Goal: Information Seeking & Learning: Compare options

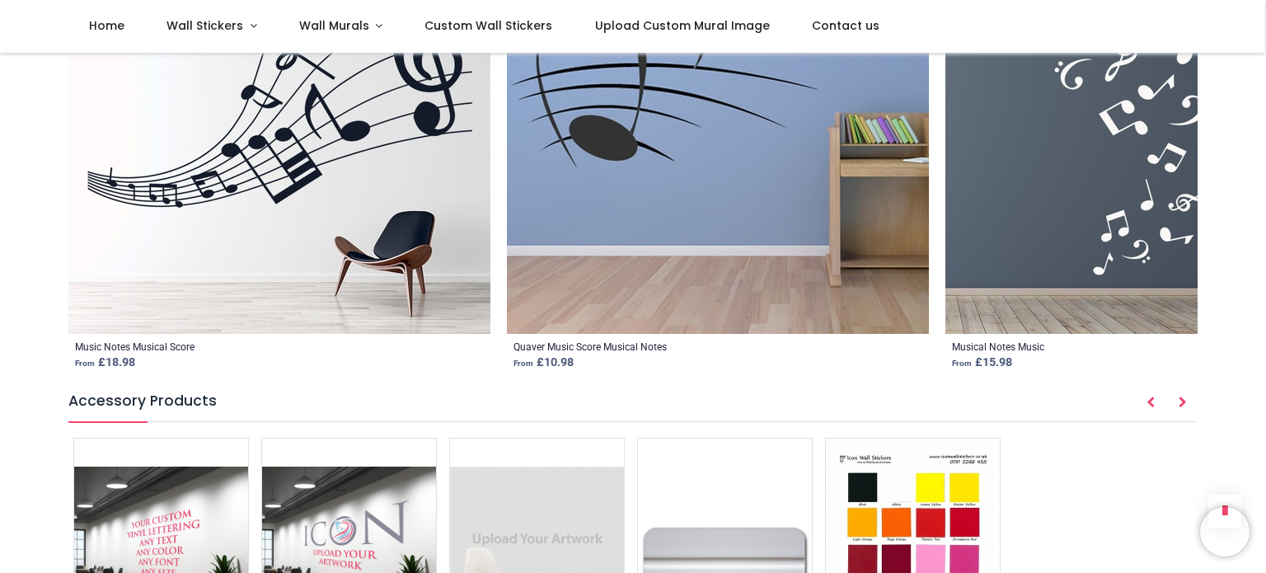
scroll to position [2249, 0]
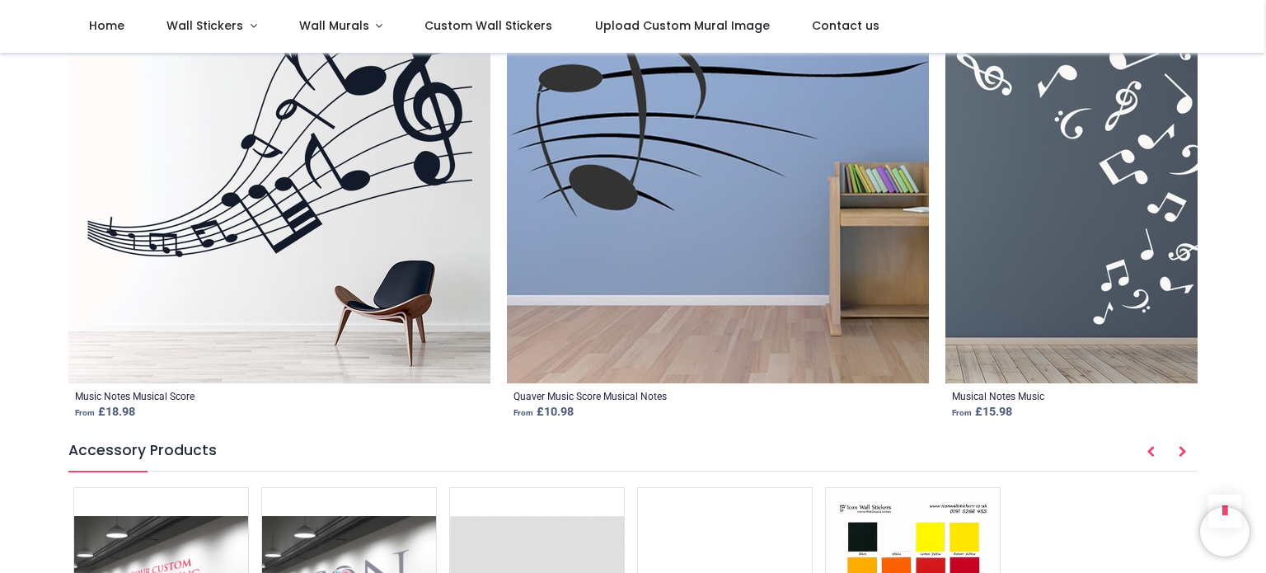
click at [188, 232] on img at bounding box center [279, 172] width 422 height 422
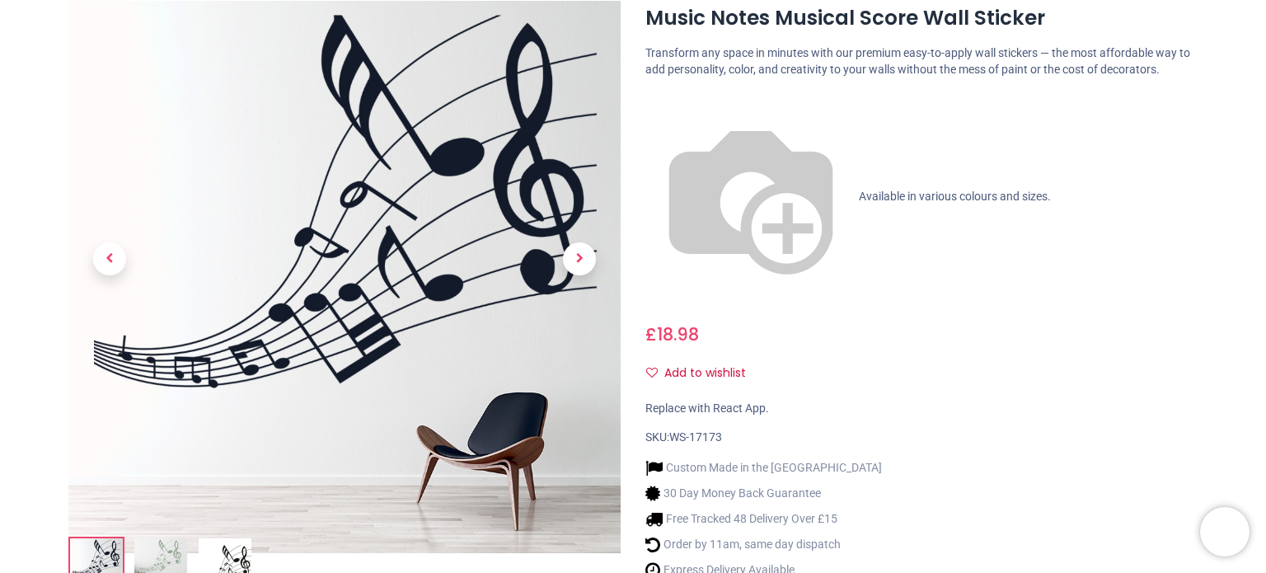
scroll to position [194, 0]
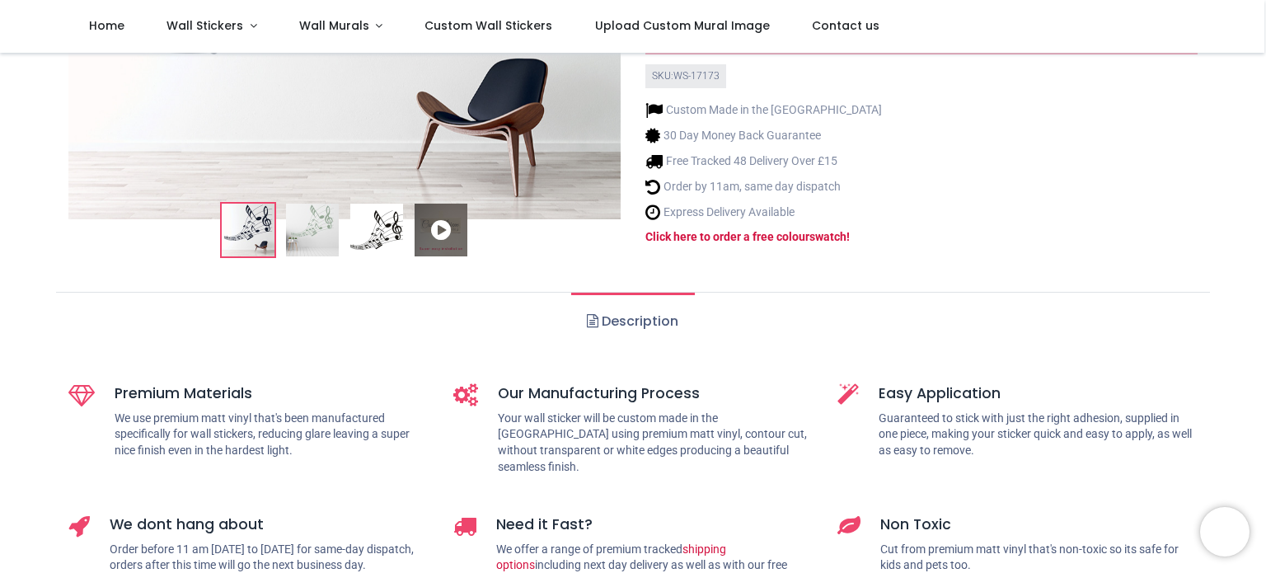
scroll to position [481, 0]
